Goal: Information Seeking & Learning: Learn about a topic

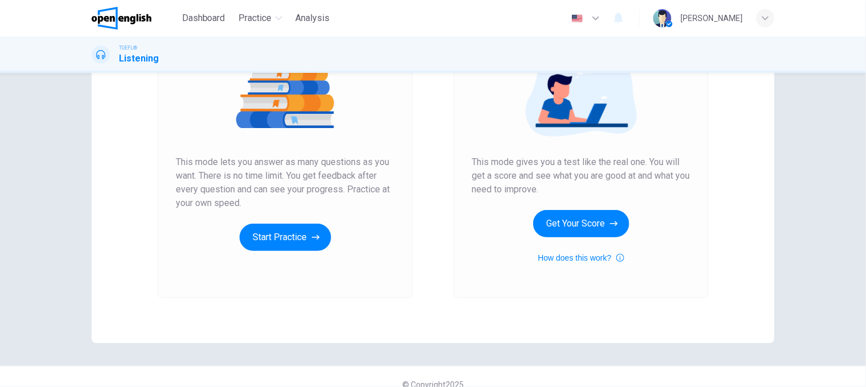
scroll to position [163, 0]
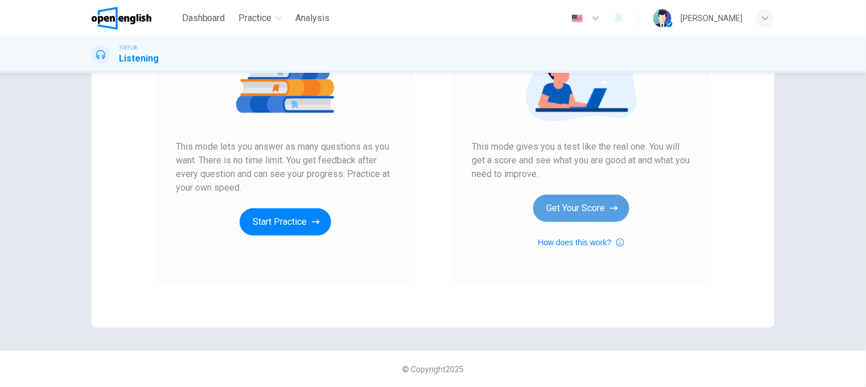
click at [583, 207] on button "Get Your Score" at bounding box center [581, 208] width 96 height 27
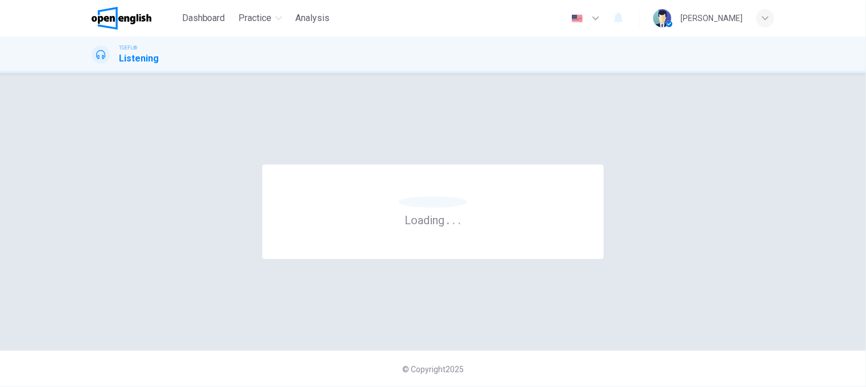
scroll to position [0, 0]
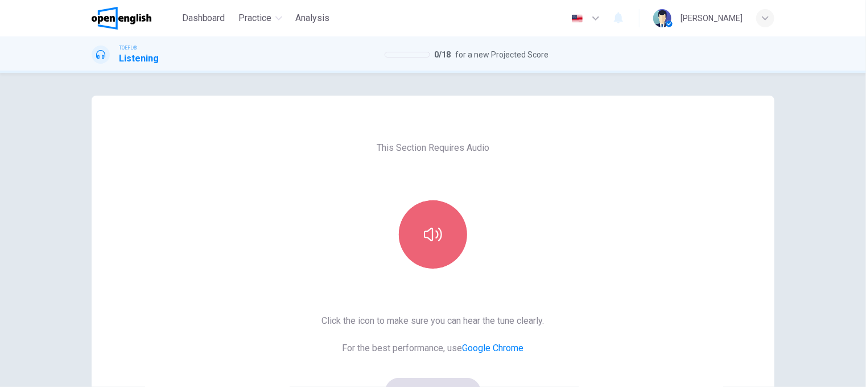
click at [429, 248] on button "button" at bounding box center [433, 234] width 68 height 68
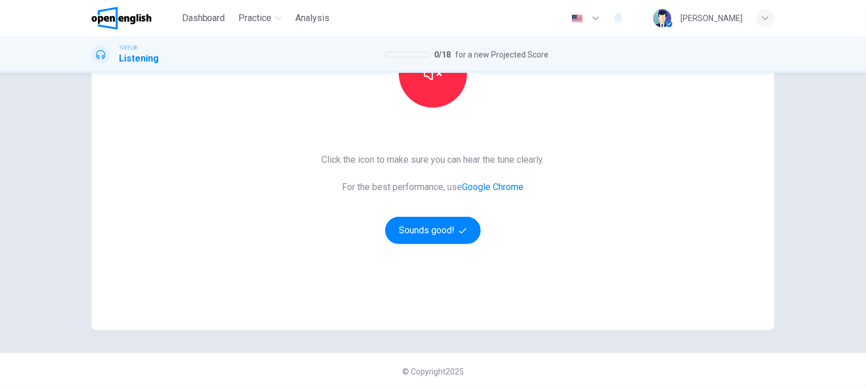
scroll to position [163, 0]
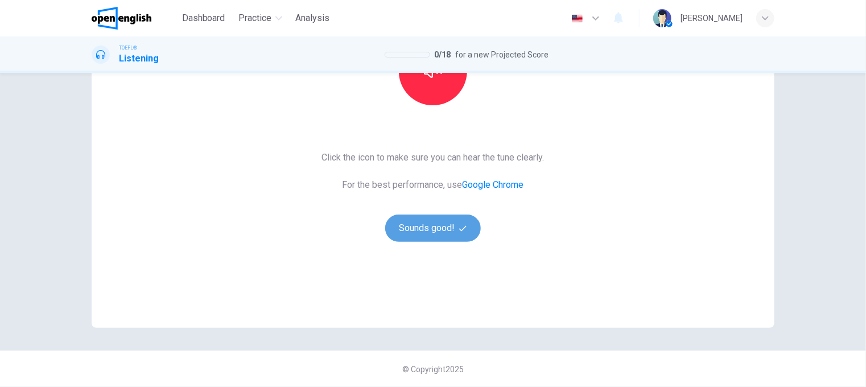
click at [431, 233] on button "Sounds good!" at bounding box center [433, 228] width 96 height 27
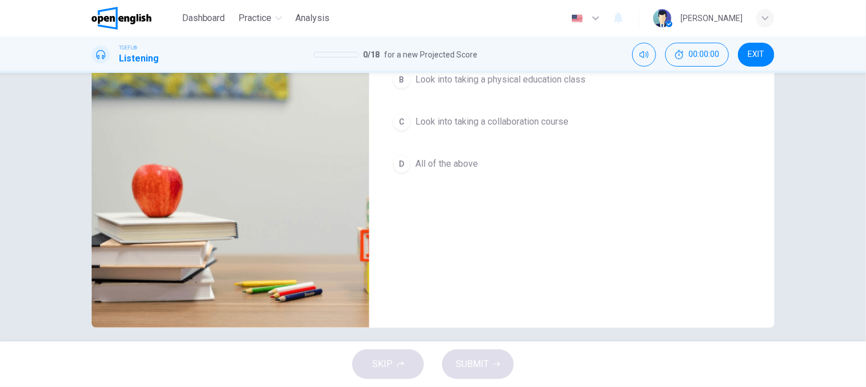
click at [102, 42] on icon "button" at bounding box center [105, 36] width 9 height 9
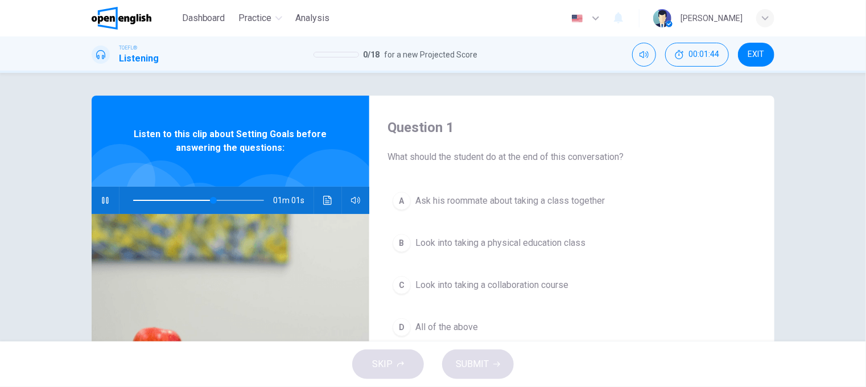
click at [480, 282] on span "Look into taking a collaboration course" at bounding box center [491, 285] width 153 height 14
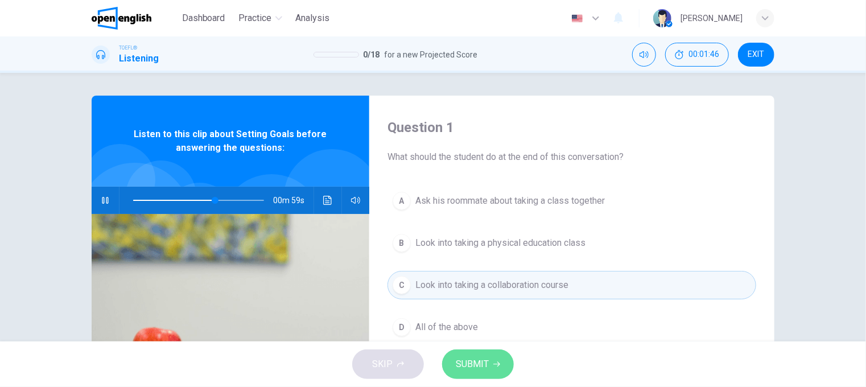
click at [483, 368] on span "SUBMIT" at bounding box center [472, 364] width 33 height 16
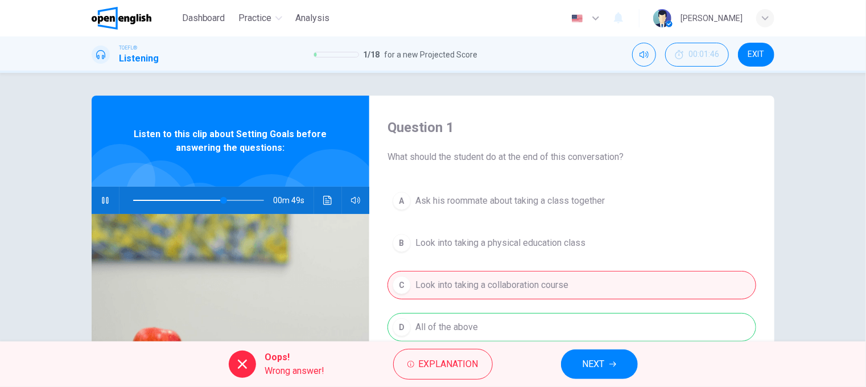
click at [596, 365] on span "NEXT" at bounding box center [594, 364] width 22 height 16
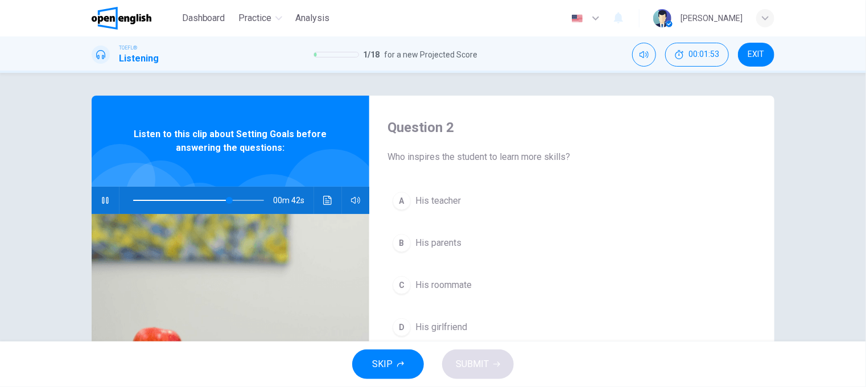
click at [433, 281] on span "His roommate" at bounding box center [443, 285] width 56 height 14
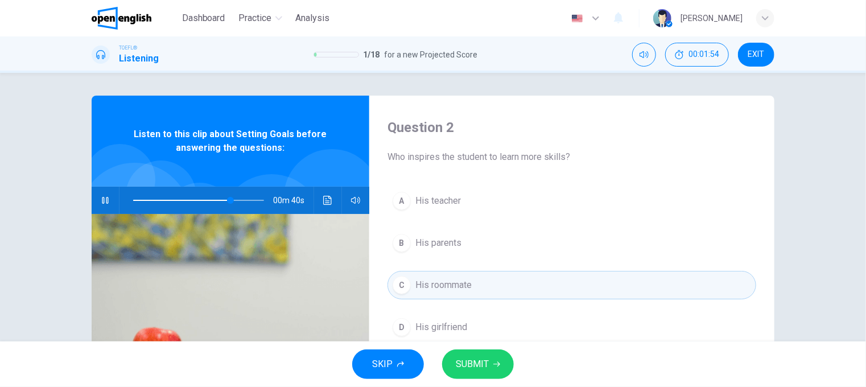
click at [478, 361] on span "SUBMIT" at bounding box center [472, 364] width 33 height 16
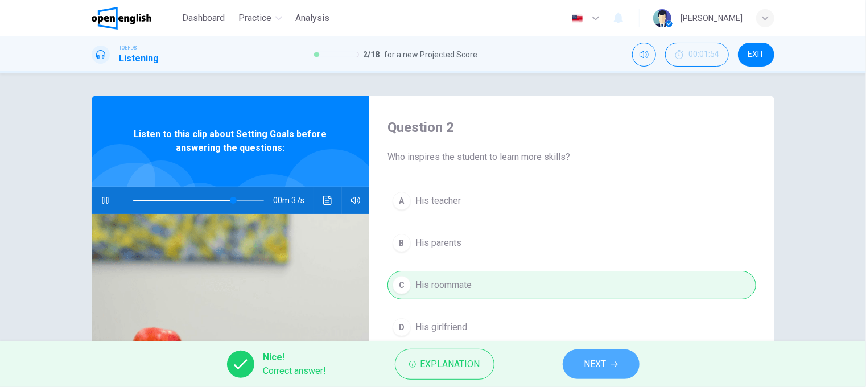
click at [615, 366] on icon "button" at bounding box center [614, 364] width 7 height 7
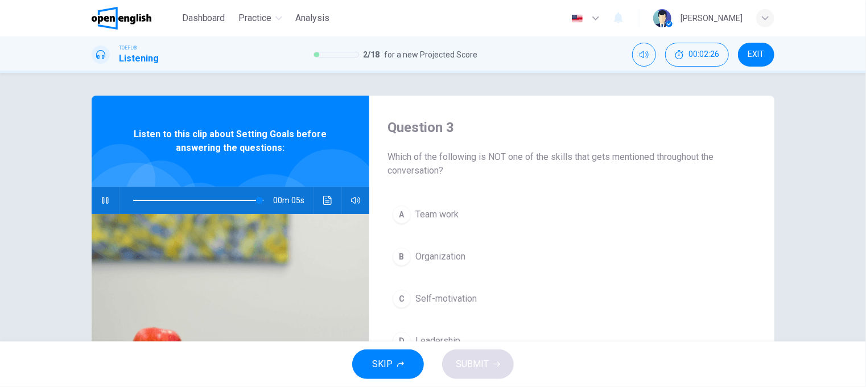
scroll to position [57, 0]
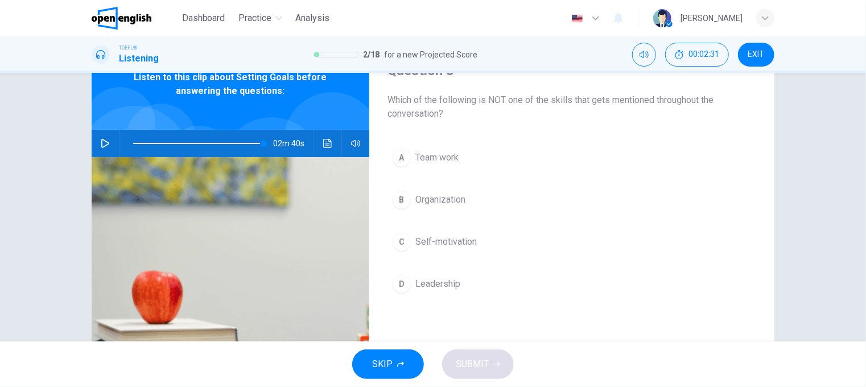
type input "*"
click at [430, 281] on span "Leadership" at bounding box center [437, 284] width 45 height 14
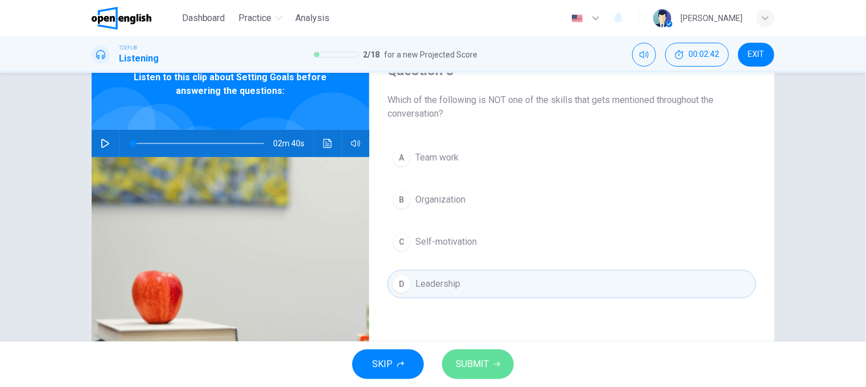
click at [485, 360] on span "SUBMIT" at bounding box center [472, 364] width 33 height 16
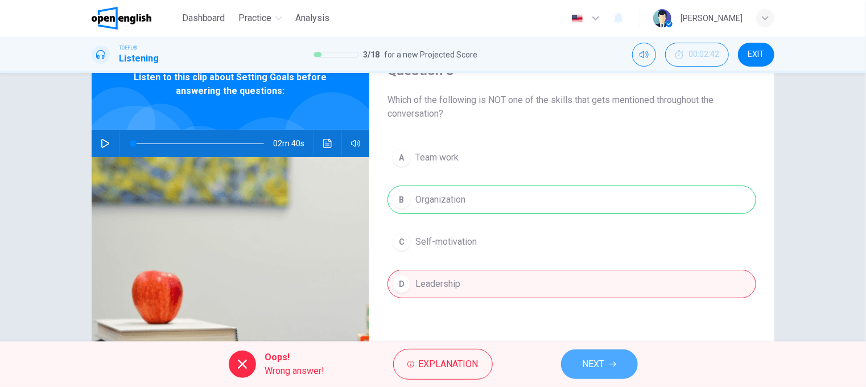
click at [599, 365] on span "NEXT" at bounding box center [594, 364] width 22 height 16
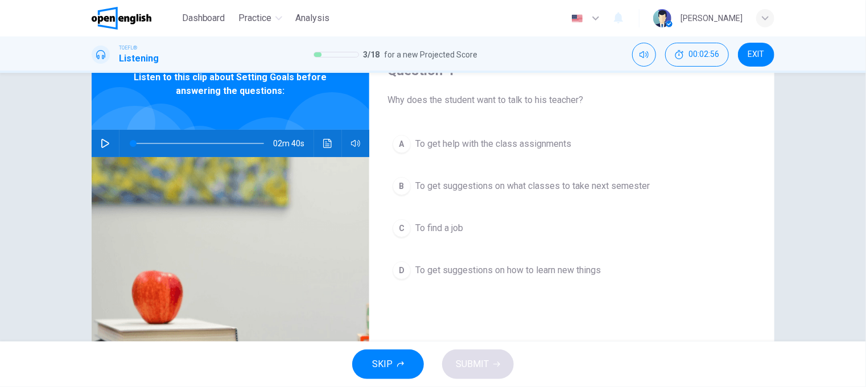
click at [483, 268] on span "To get suggestions on how to learn new things" at bounding box center [508, 270] width 186 height 14
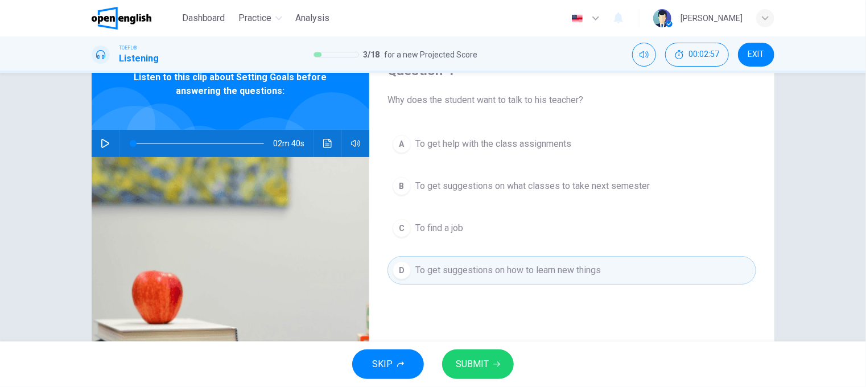
click at [466, 361] on span "SUBMIT" at bounding box center [472, 364] width 33 height 16
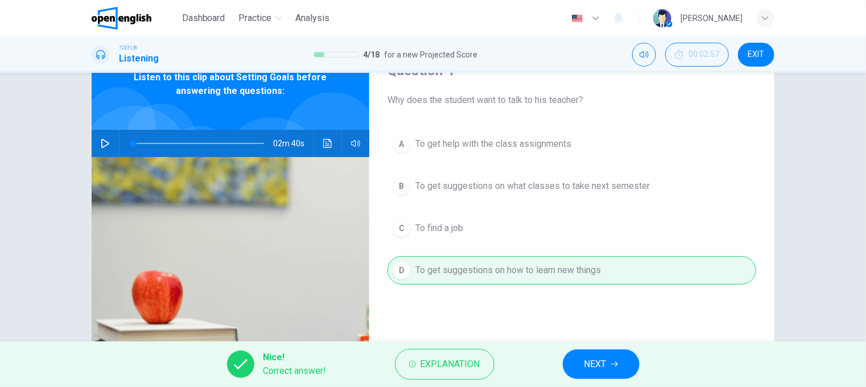
click at [598, 360] on span "NEXT" at bounding box center [595, 364] width 22 height 16
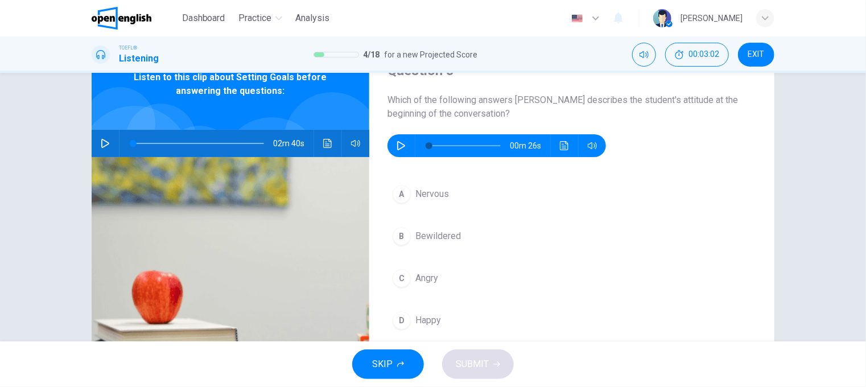
click at [397, 147] on icon "button" at bounding box center [401, 145] width 9 height 9
click at [398, 143] on icon "button" at bounding box center [401, 145] width 9 height 9
click at [430, 192] on span "Nervous" at bounding box center [432, 194] width 34 height 14
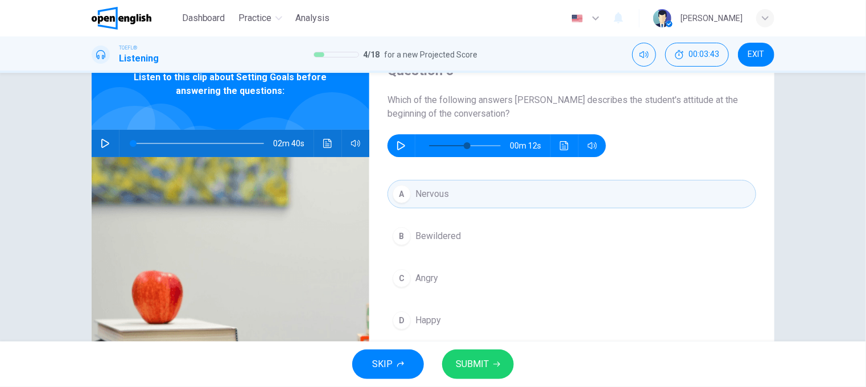
click at [481, 372] on span "SUBMIT" at bounding box center [472, 364] width 33 height 16
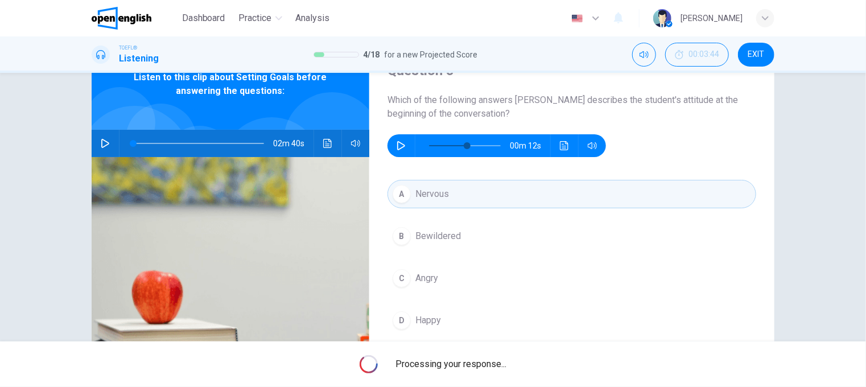
type input "**"
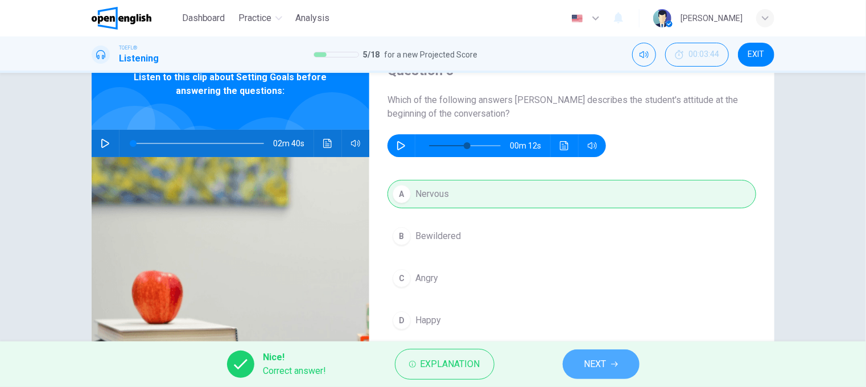
click at [610, 366] on button "NEXT" at bounding box center [601, 364] width 77 height 30
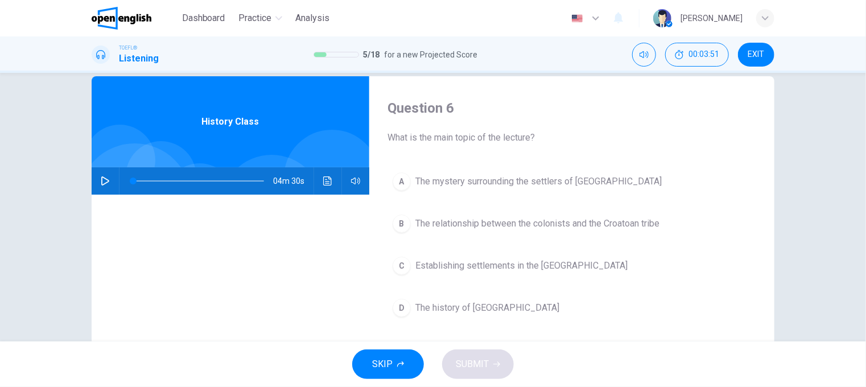
scroll to position [0, 0]
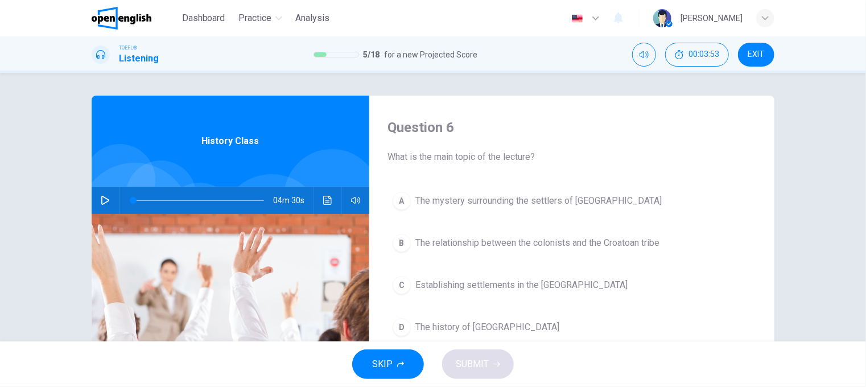
click at [101, 199] on icon "button" at bounding box center [105, 200] width 9 height 9
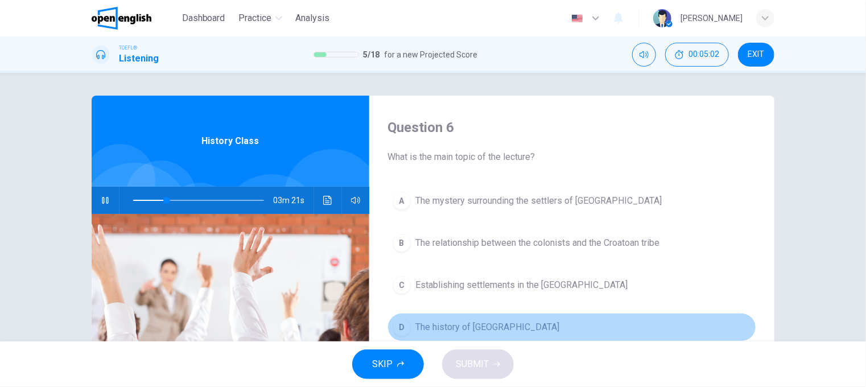
click at [458, 328] on span "The history of [GEOGRAPHIC_DATA]" at bounding box center [487, 327] width 144 height 14
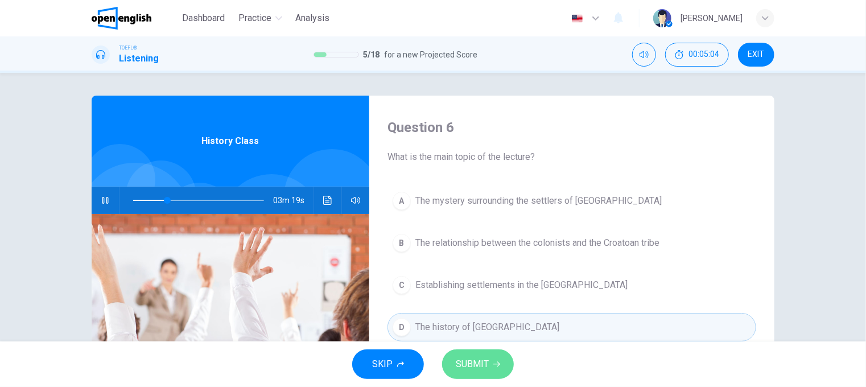
click at [476, 367] on span "SUBMIT" at bounding box center [472, 364] width 33 height 16
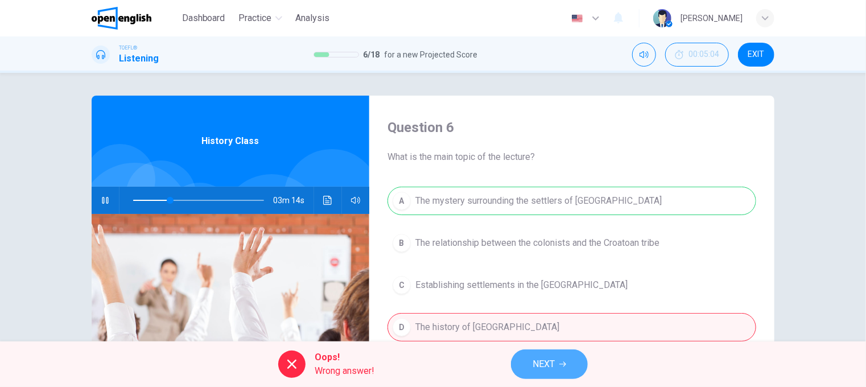
click at [546, 363] on span "NEXT" at bounding box center [544, 364] width 22 height 16
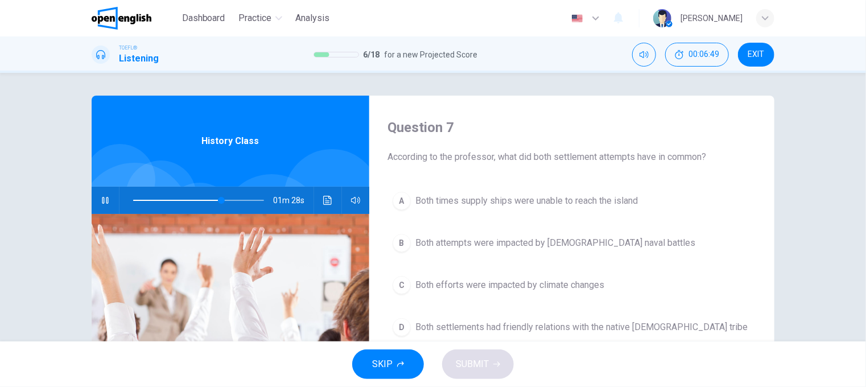
click at [468, 199] on span "Both times supply ships were unable to reach the island" at bounding box center [526, 201] width 223 height 14
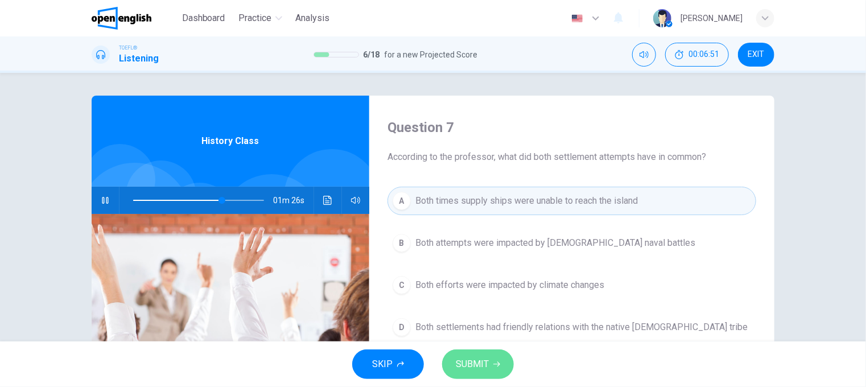
click at [469, 361] on span "SUBMIT" at bounding box center [472, 364] width 33 height 16
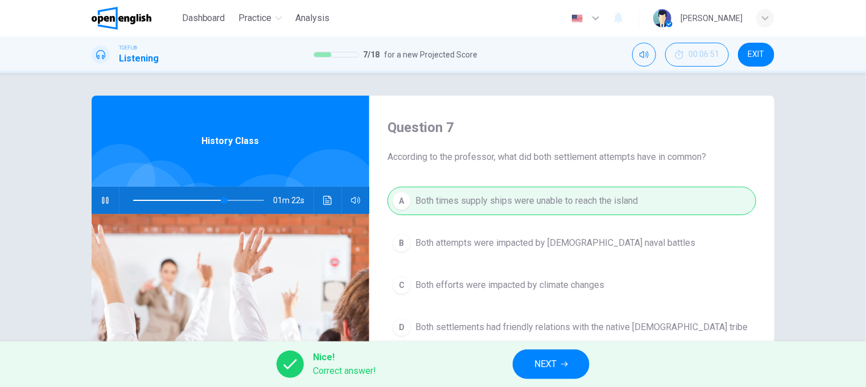
click at [545, 365] on span "NEXT" at bounding box center [545, 364] width 22 height 16
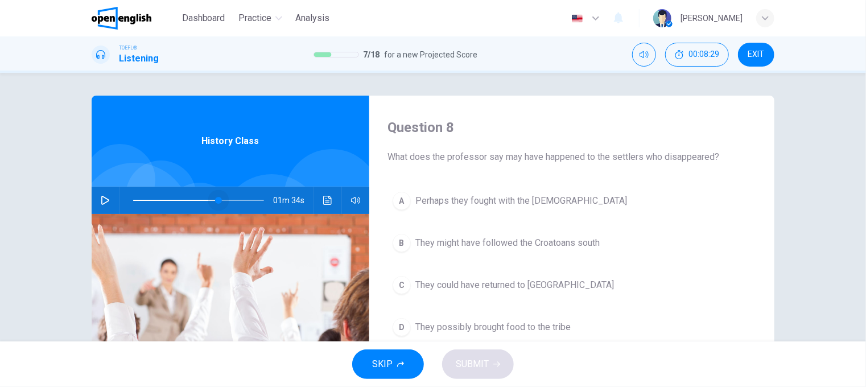
click at [217, 200] on span at bounding box center [198, 200] width 131 height 1
click at [104, 200] on icon "button" at bounding box center [105, 200] width 9 height 9
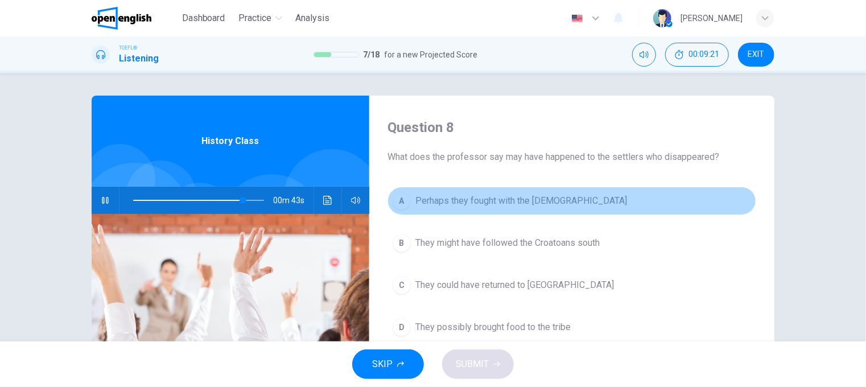
click at [467, 202] on span "Perhaps they fought with the [DEMOGRAPHIC_DATA]" at bounding box center [521, 201] width 212 height 14
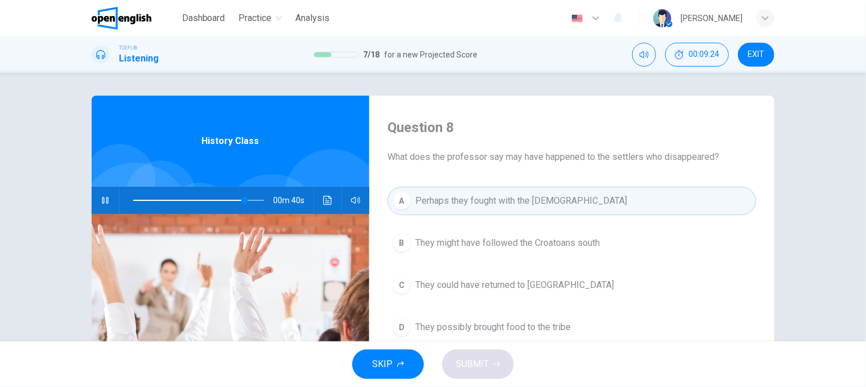
click at [467, 241] on span "They might have followed the Croatoans south" at bounding box center [507, 243] width 184 height 14
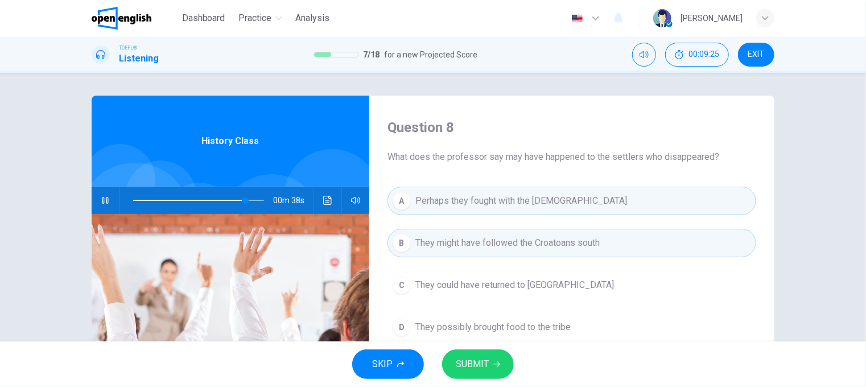
click at [473, 361] on span "SUBMIT" at bounding box center [472, 364] width 33 height 16
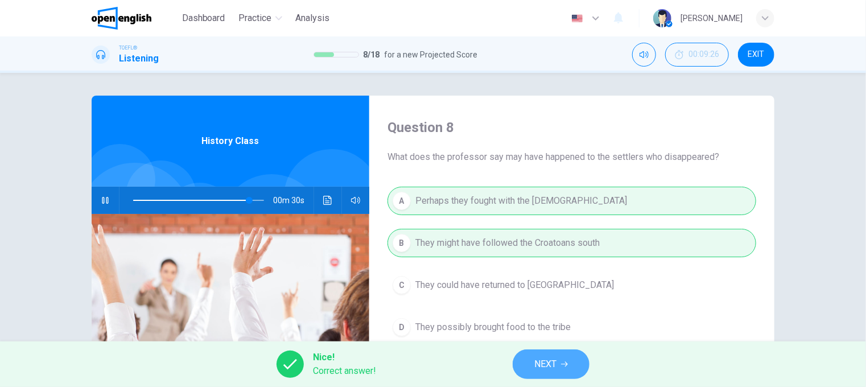
click at [562, 365] on icon "button" at bounding box center [564, 364] width 7 height 7
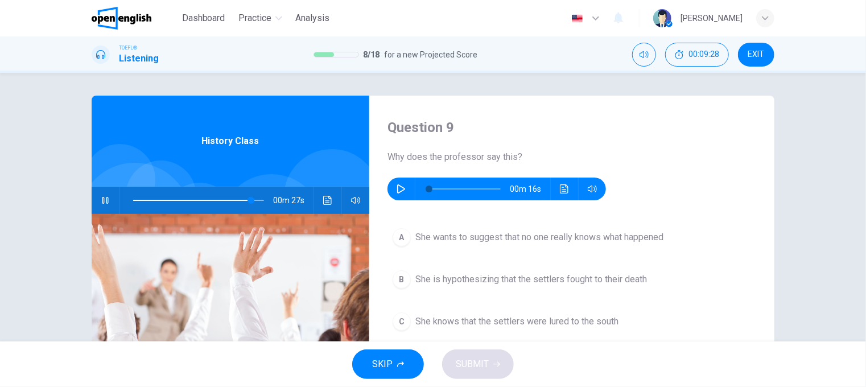
type input "**"
click at [397, 189] on icon "button" at bounding box center [401, 188] width 9 height 9
type input "*"
type input "**"
type input "*"
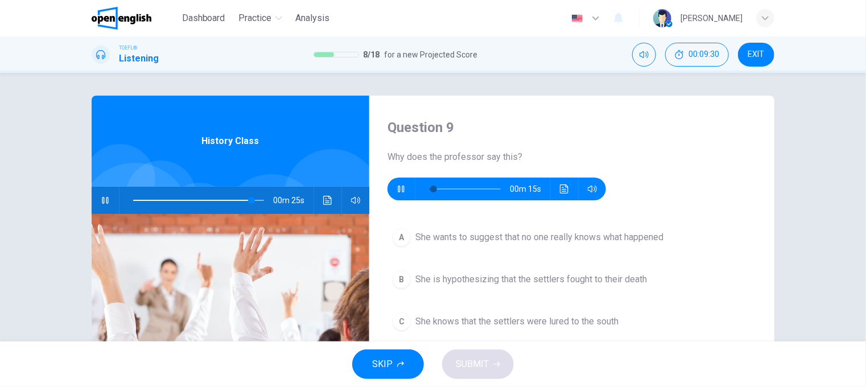
type input "**"
click at [100, 195] on button "button" at bounding box center [105, 200] width 18 height 27
type input "**"
type input "*"
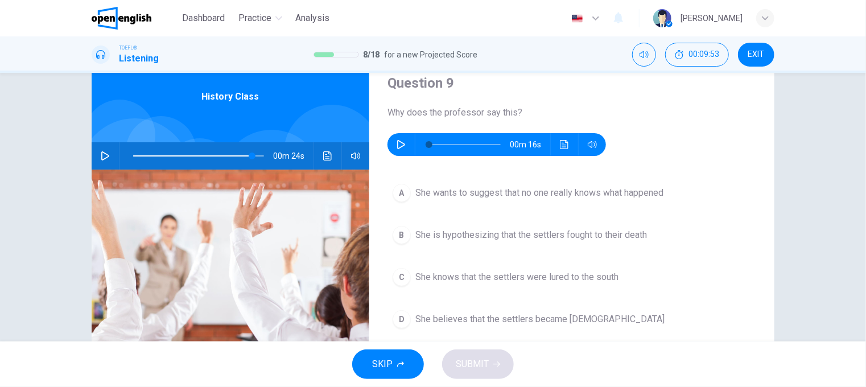
scroll to position [114, 0]
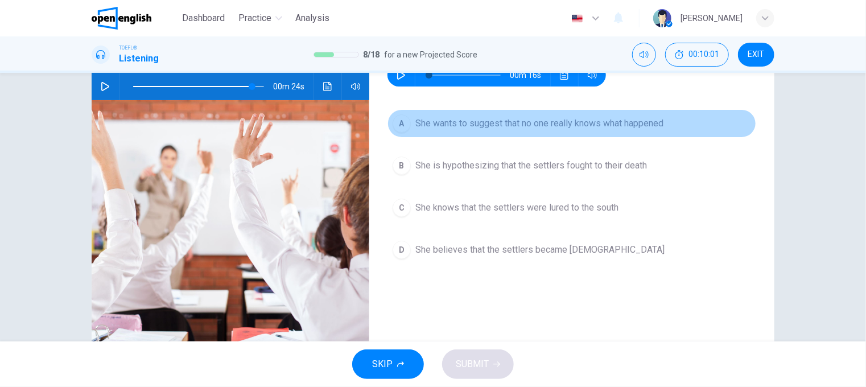
click at [496, 120] on span "She wants to suggest that no one really knows what happened" at bounding box center [539, 124] width 248 height 14
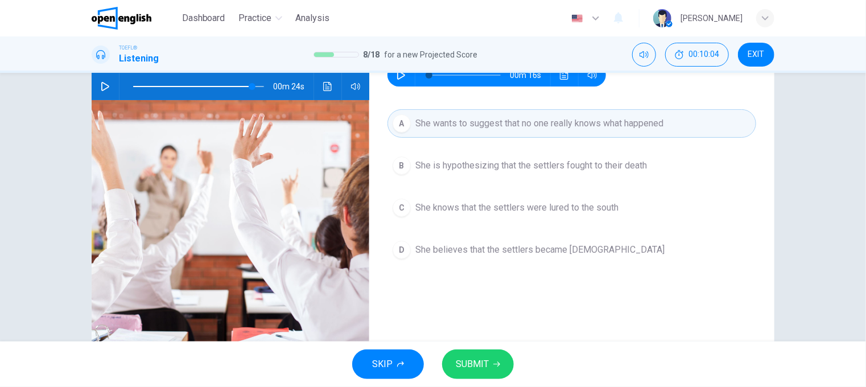
drag, startPoint x: 489, startPoint y: 366, endPoint x: 488, endPoint y: 306, distance: 59.8
click at [489, 366] on button "SUBMIT" at bounding box center [478, 364] width 72 height 30
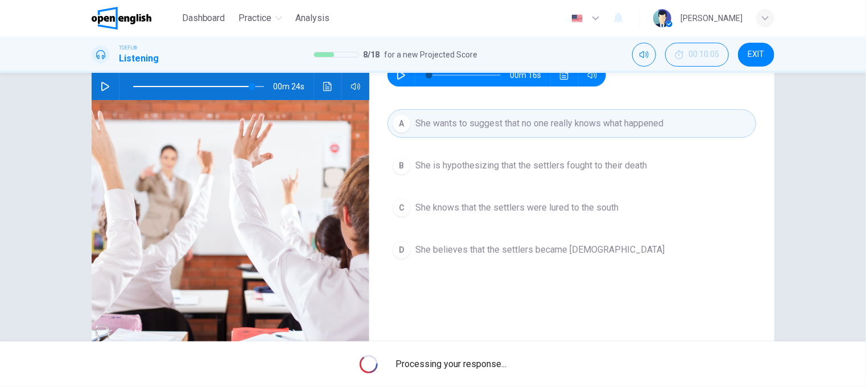
type input "**"
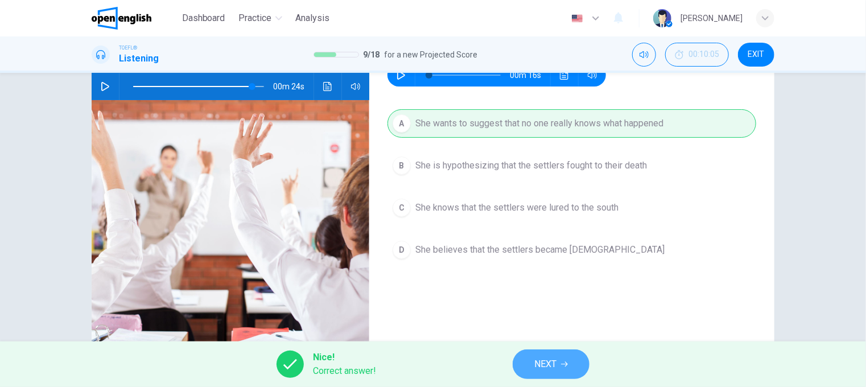
click at [568, 370] on button "NEXT" at bounding box center [551, 364] width 77 height 30
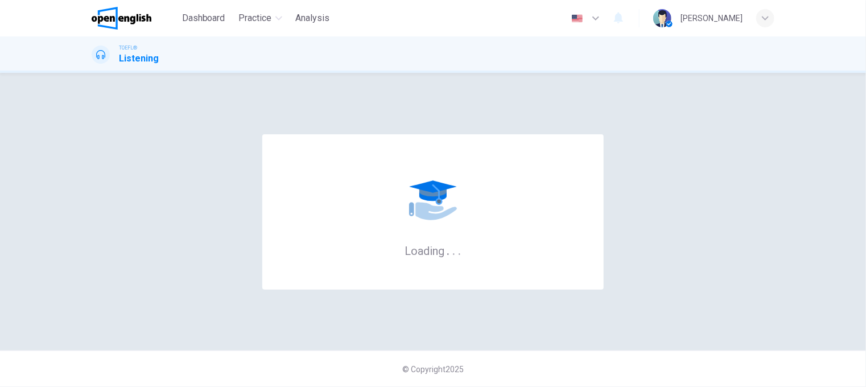
scroll to position [0, 0]
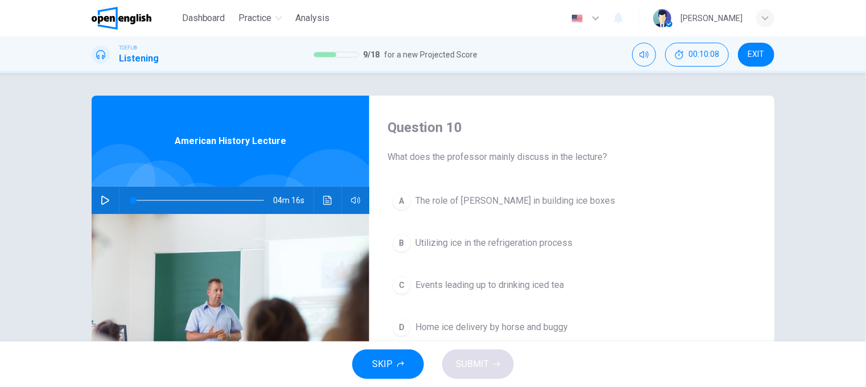
click at [101, 200] on icon "button" at bounding box center [105, 200] width 9 height 9
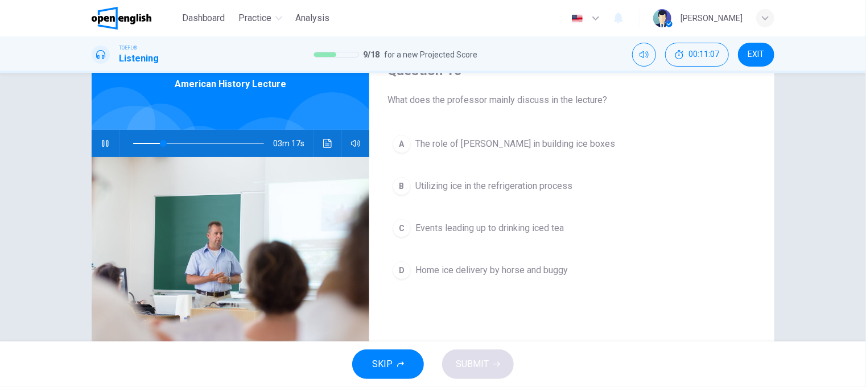
click at [465, 184] on span "Utilizing ice in the refrigeration process" at bounding box center [493, 186] width 157 height 14
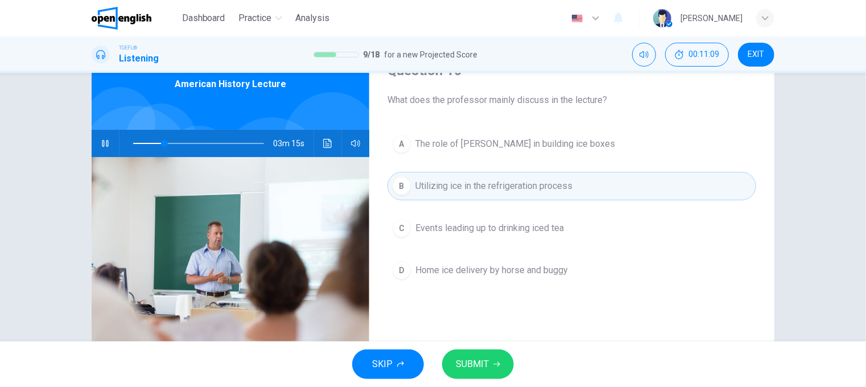
click at [469, 364] on span "SUBMIT" at bounding box center [472, 364] width 33 height 16
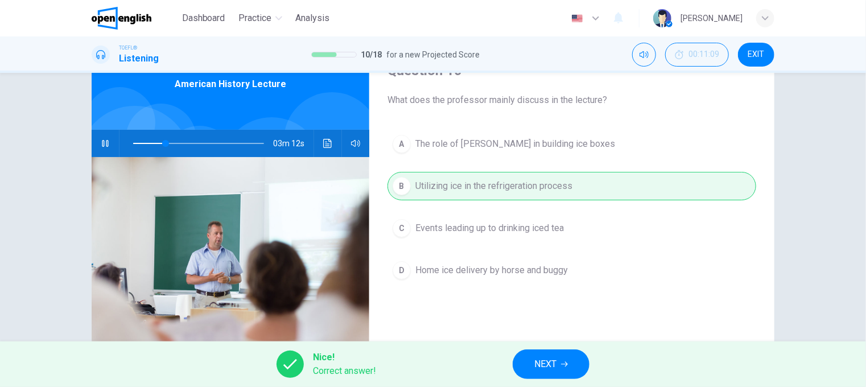
click at [538, 358] on span "NEXT" at bounding box center [545, 364] width 22 height 16
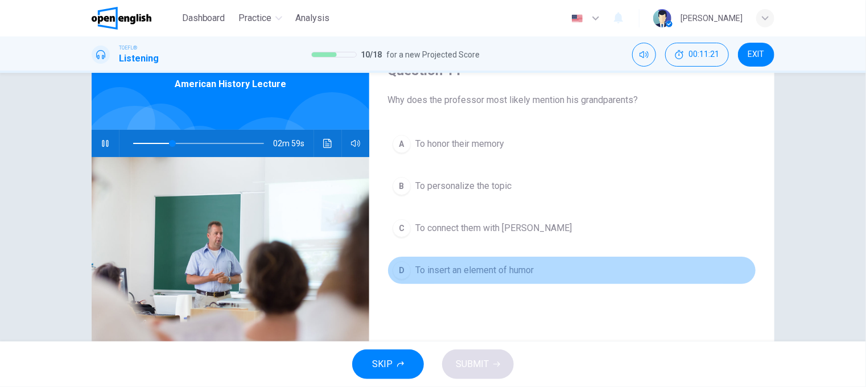
click at [464, 266] on span "To insert an element of humor" at bounding box center [474, 270] width 118 height 14
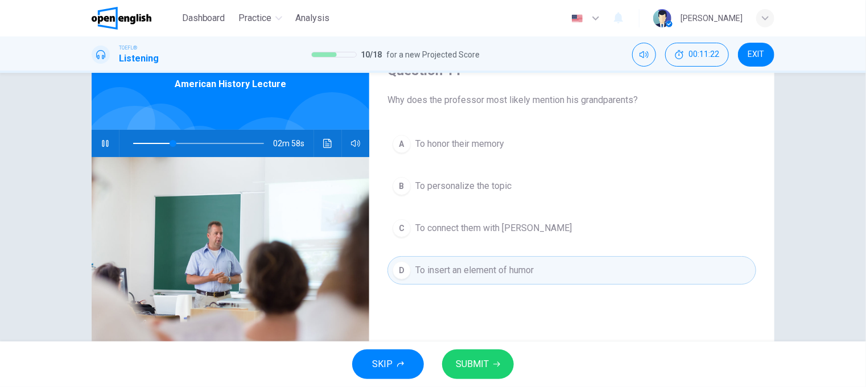
click at [471, 360] on span "SUBMIT" at bounding box center [472, 364] width 33 height 16
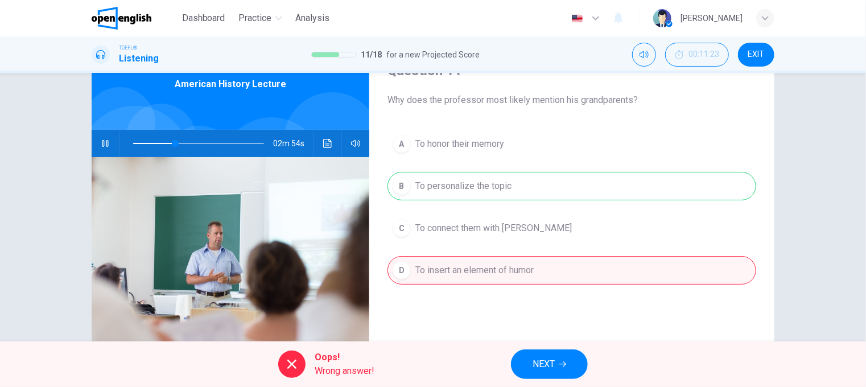
click at [556, 362] on button "NEXT" at bounding box center [549, 364] width 77 height 30
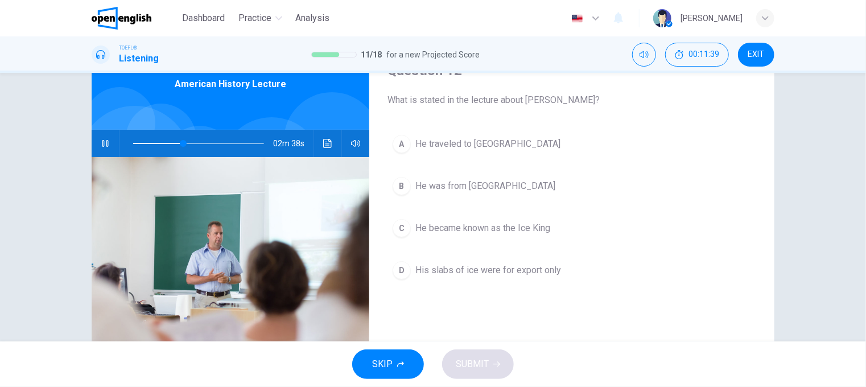
click at [479, 227] on span "He became known as the Ice King" at bounding box center [482, 228] width 135 height 14
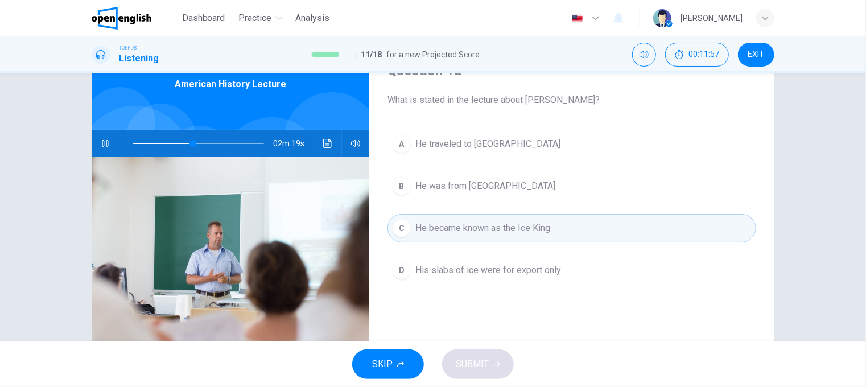
click at [432, 186] on span "He was from [GEOGRAPHIC_DATA]" at bounding box center [485, 186] width 140 height 14
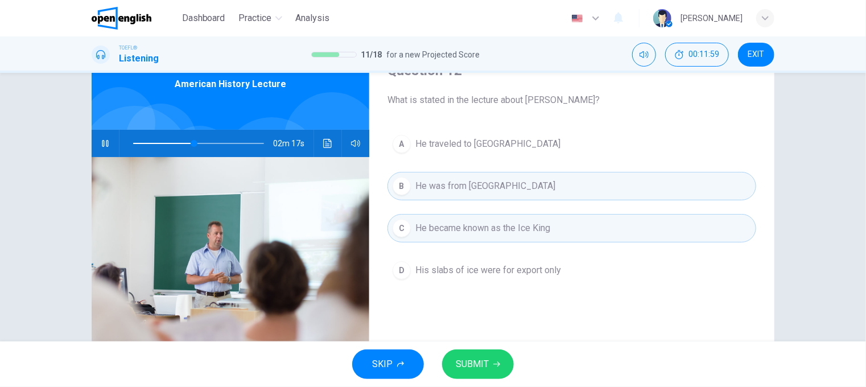
click at [469, 361] on span "SUBMIT" at bounding box center [472, 364] width 33 height 16
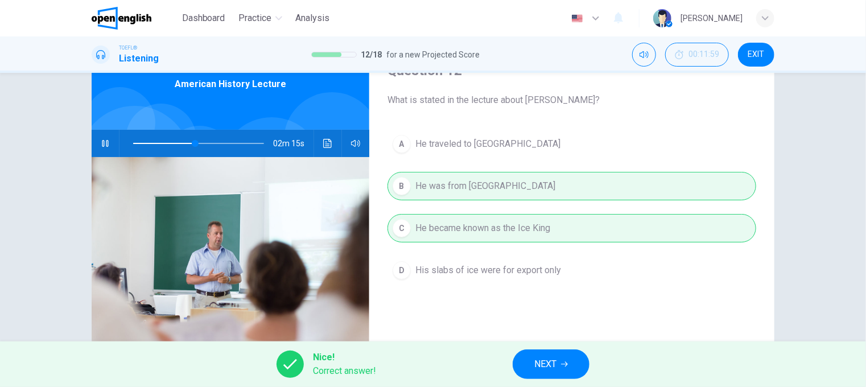
click at [558, 360] on button "NEXT" at bounding box center [551, 364] width 77 height 30
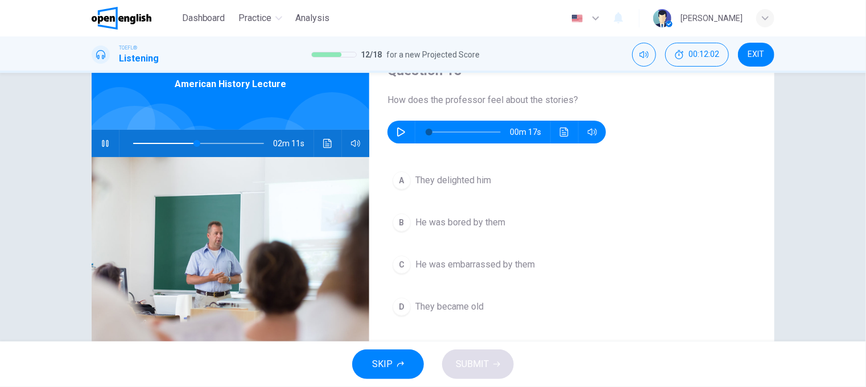
click at [101, 143] on icon "button" at bounding box center [105, 143] width 9 height 9
type input "**"
click at [397, 130] on icon "button" at bounding box center [401, 131] width 9 height 9
type input "*"
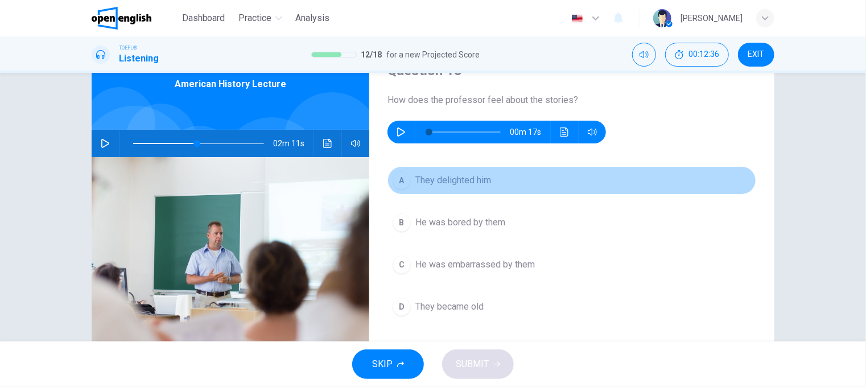
click at [470, 184] on span "They delighted him" at bounding box center [453, 181] width 76 height 14
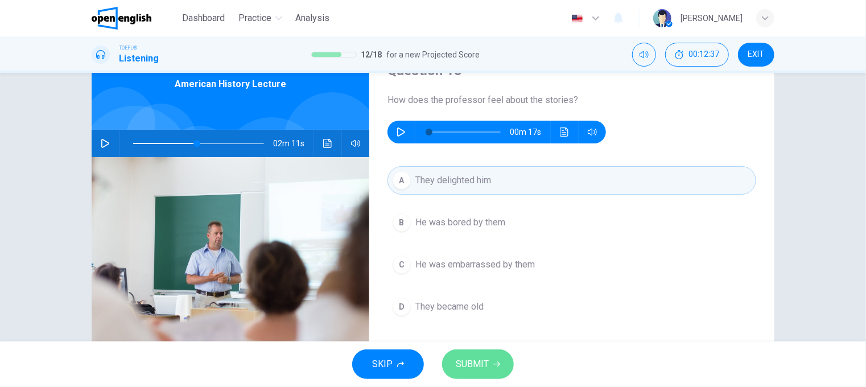
click at [471, 365] on span "SUBMIT" at bounding box center [472, 364] width 33 height 16
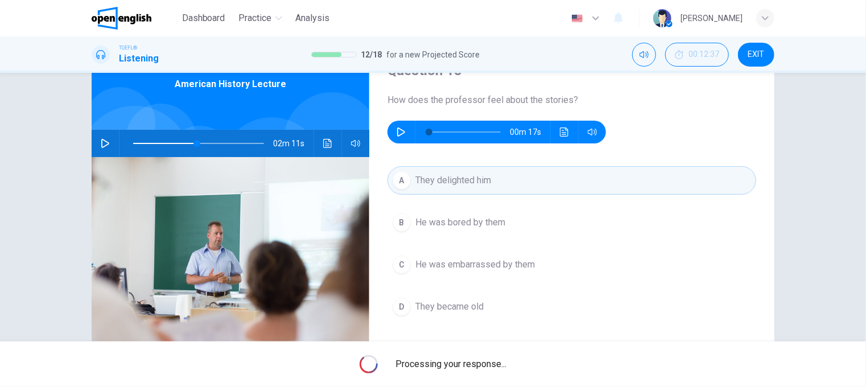
type input "**"
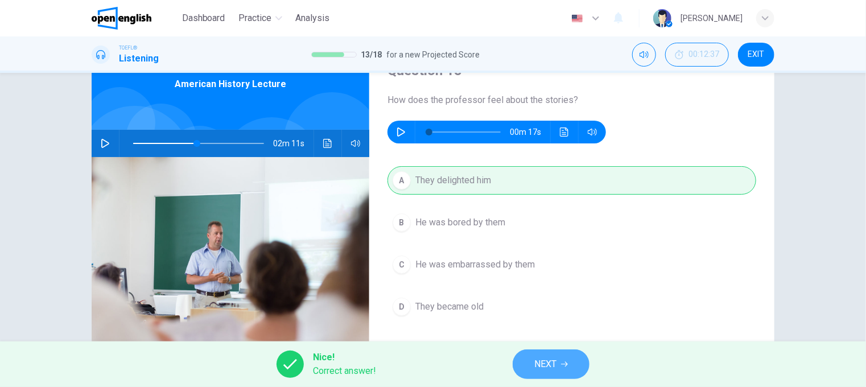
click at [560, 361] on button "NEXT" at bounding box center [551, 364] width 77 height 30
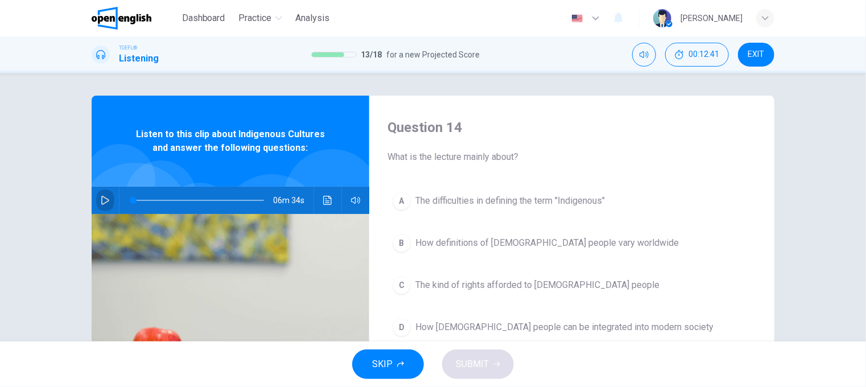
click at [103, 201] on icon "button" at bounding box center [105, 200] width 9 height 9
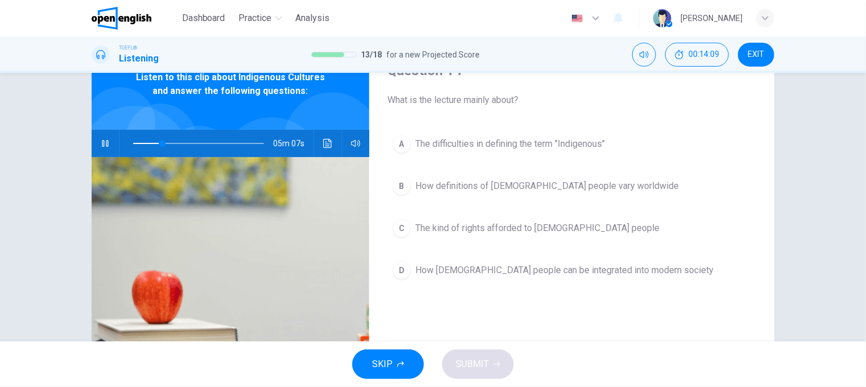
click at [496, 140] on span "The difficulties in defining the term "Indigenous"" at bounding box center [509, 144] width 189 height 14
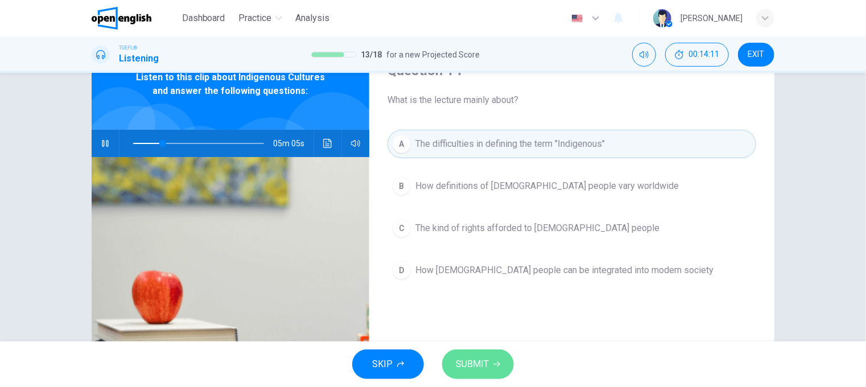
drag, startPoint x: 471, startPoint y: 365, endPoint x: 470, endPoint y: 336, distance: 29.0
click at [471, 364] on span "SUBMIT" at bounding box center [472, 364] width 33 height 16
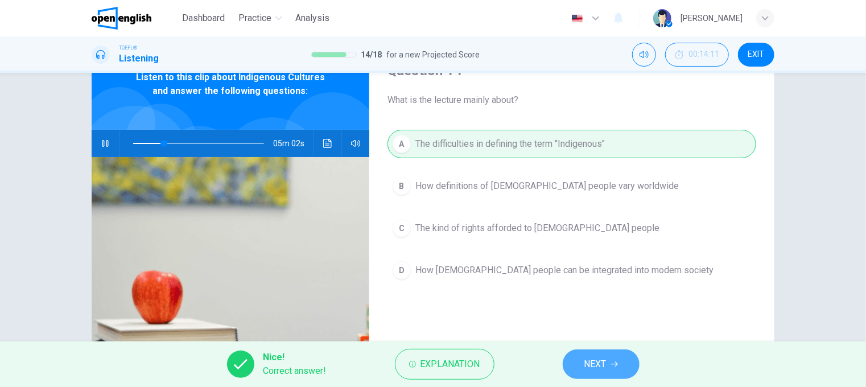
click at [598, 356] on span "NEXT" at bounding box center [595, 364] width 22 height 16
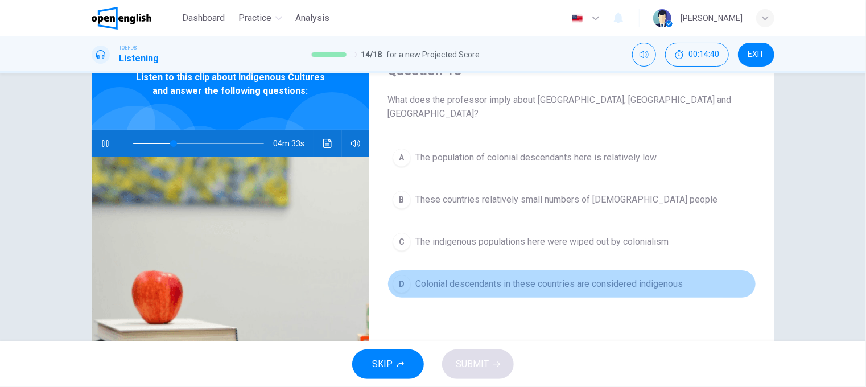
click at [466, 277] on span "Colonial descendants in these countries are considered indigenous" at bounding box center [548, 284] width 267 height 14
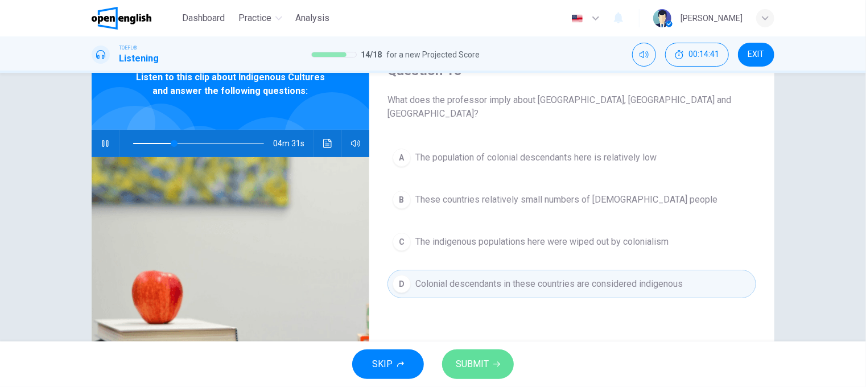
click at [471, 361] on span "SUBMIT" at bounding box center [472, 364] width 33 height 16
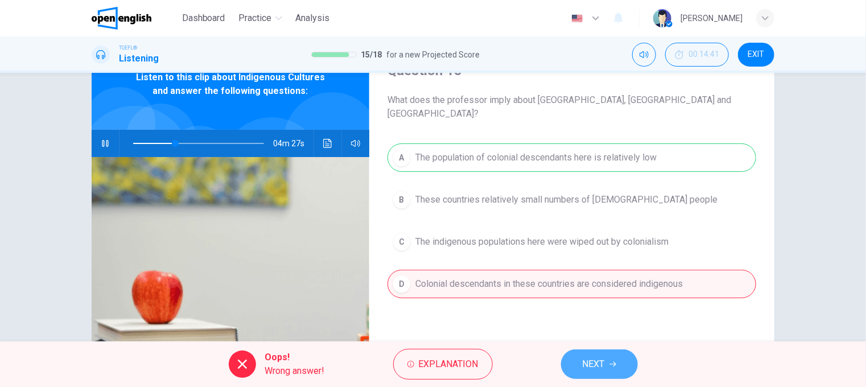
click at [587, 362] on span "NEXT" at bounding box center [594, 364] width 22 height 16
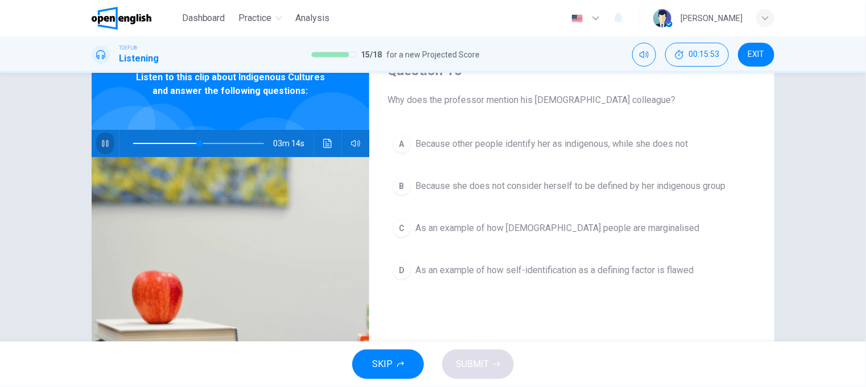
click at [105, 143] on icon "button" at bounding box center [105, 143] width 9 height 9
click at [507, 272] on span "As an example of how self-identification as a defining factor is flawed" at bounding box center [554, 270] width 278 height 14
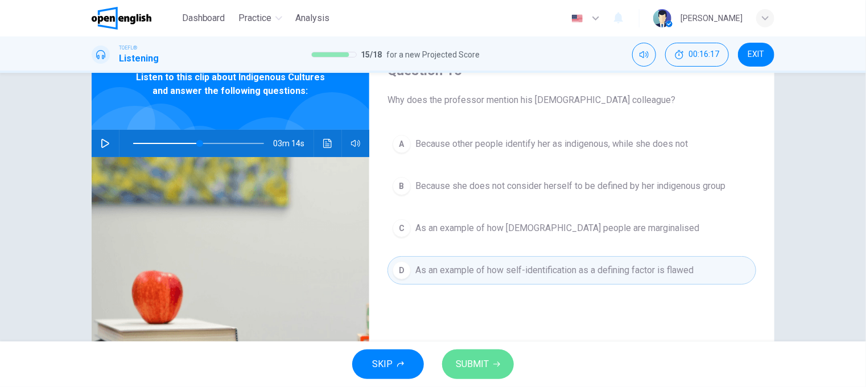
click at [487, 365] on span "SUBMIT" at bounding box center [472, 364] width 33 height 16
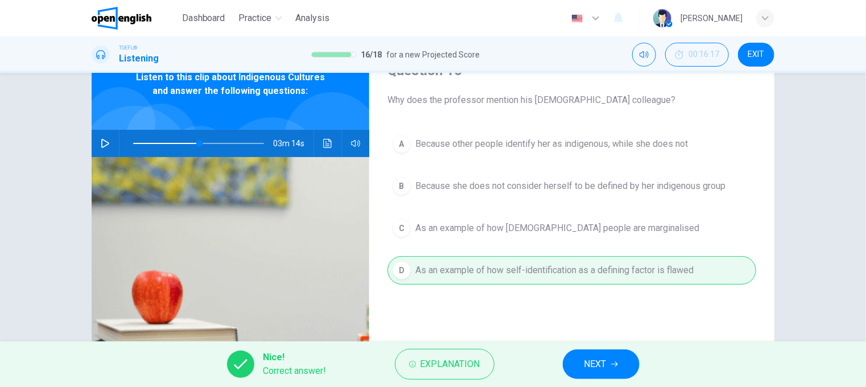
click at [620, 370] on button "NEXT" at bounding box center [601, 364] width 77 height 30
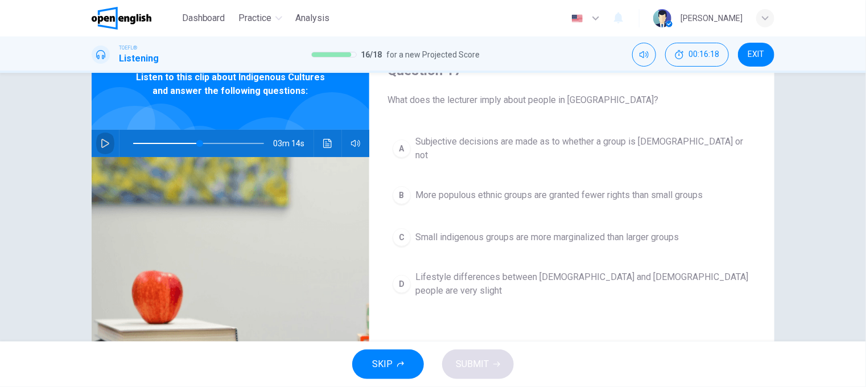
click at [101, 143] on icon "button" at bounding box center [105, 143] width 9 height 9
click at [102, 136] on button "button" at bounding box center [105, 143] width 18 height 27
click at [104, 142] on icon "button" at bounding box center [105, 143] width 8 height 9
click at [517, 188] on span "More populous ethnic groups are granted fewer rights than small groups" at bounding box center [558, 195] width 287 height 14
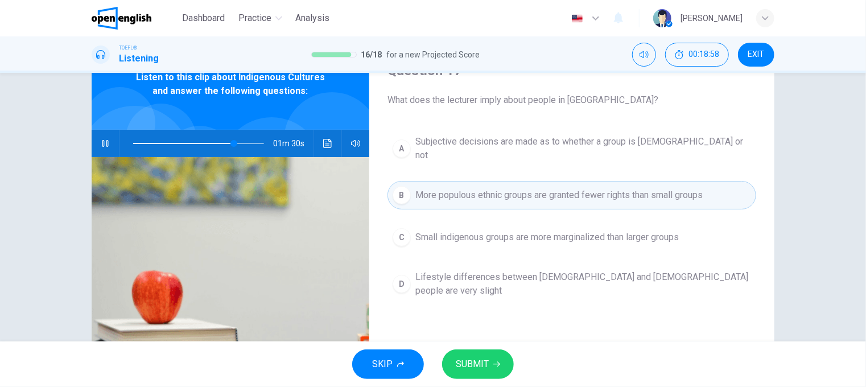
click at [485, 358] on span "SUBMIT" at bounding box center [472, 364] width 33 height 16
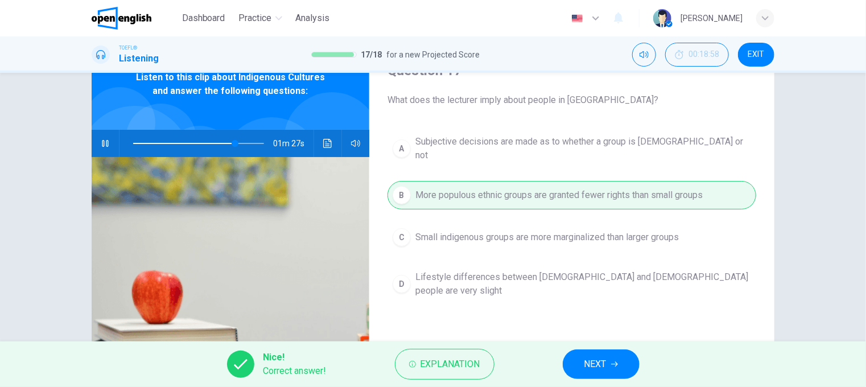
click at [605, 365] on span "NEXT" at bounding box center [595, 364] width 22 height 16
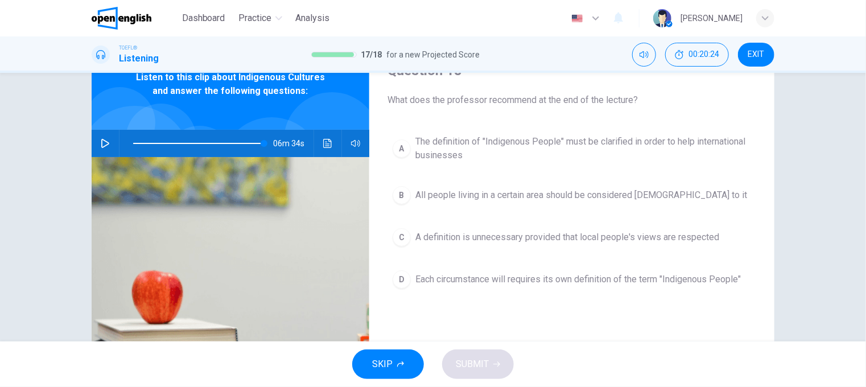
type input "*"
click at [556, 236] on span "A definition is unnecessary provided that local people's views are respected" at bounding box center [567, 237] width 304 height 14
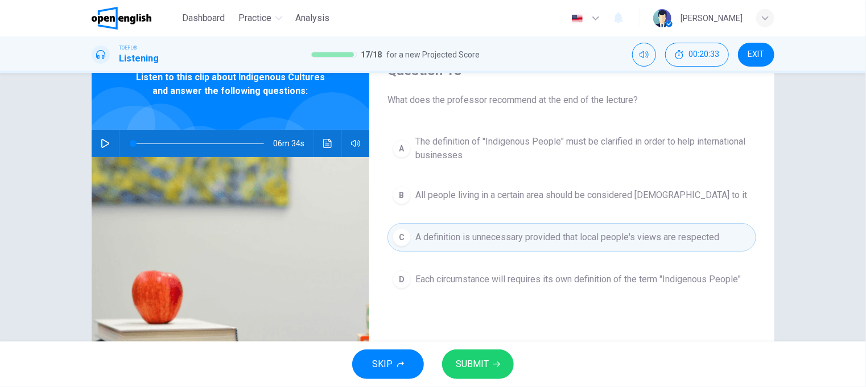
drag, startPoint x: 479, startPoint y: 365, endPoint x: 478, endPoint y: 291, distance: 74.6
click at [479, 366] on span "SUBMIT" at bounding box center [472, 364] width 33 height 16
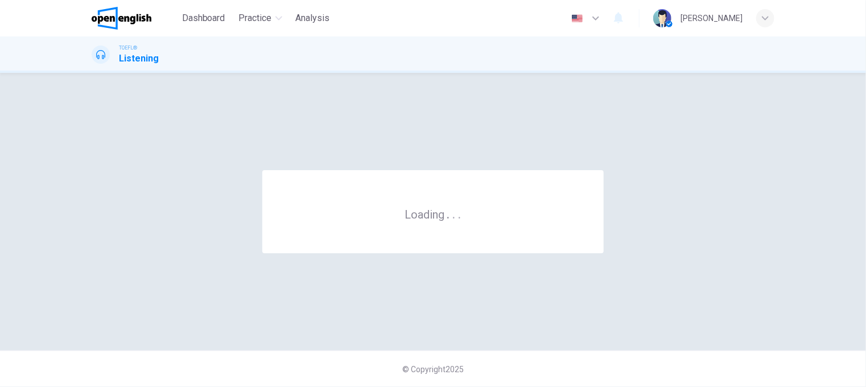
scroll to position [0, 0]
